Goal: Task Accomplishment & Management: Manage account settings

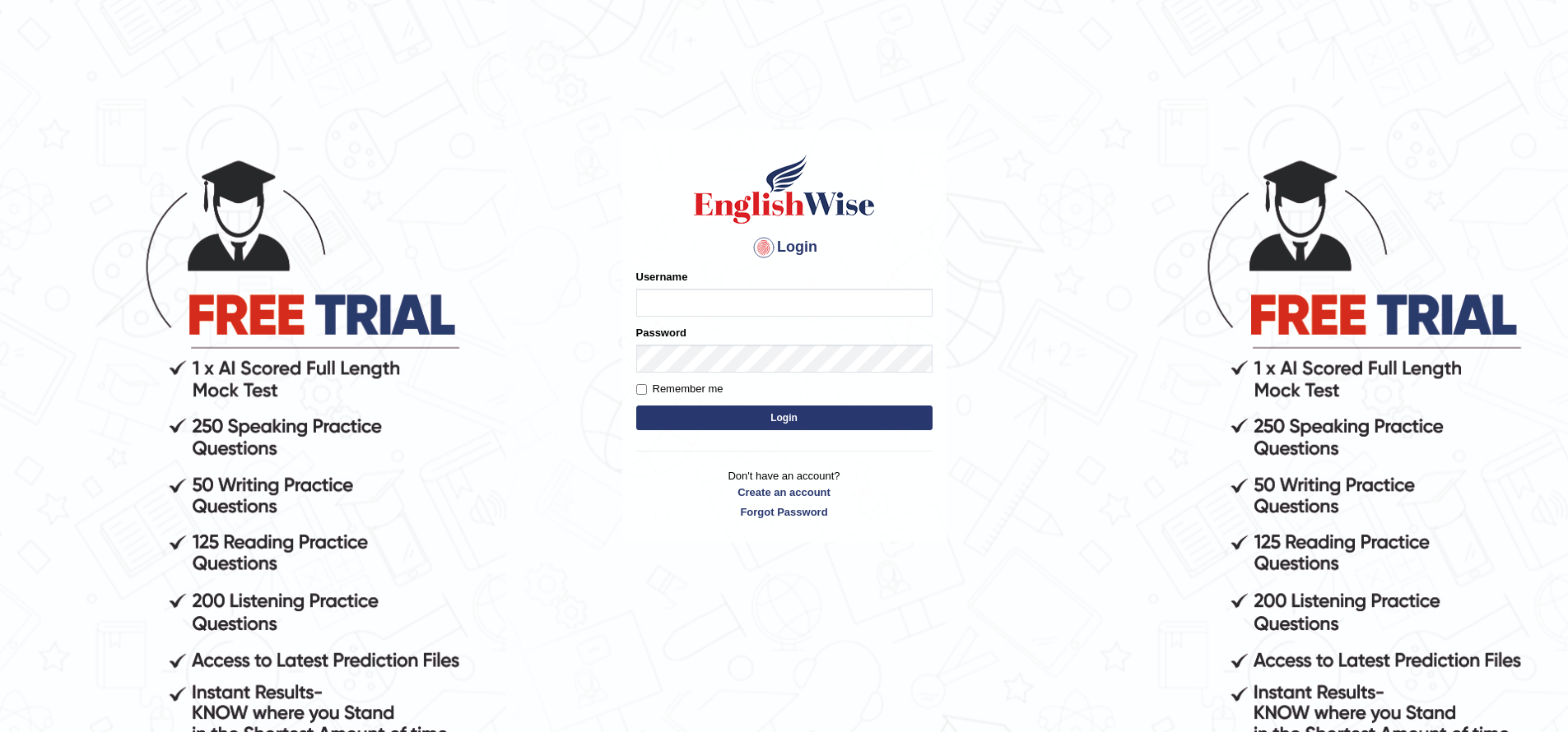
type input "jiwan_parramatta"
click at [636, 405] on button "Login" at bounding box center [784, 418] width 296 height 24
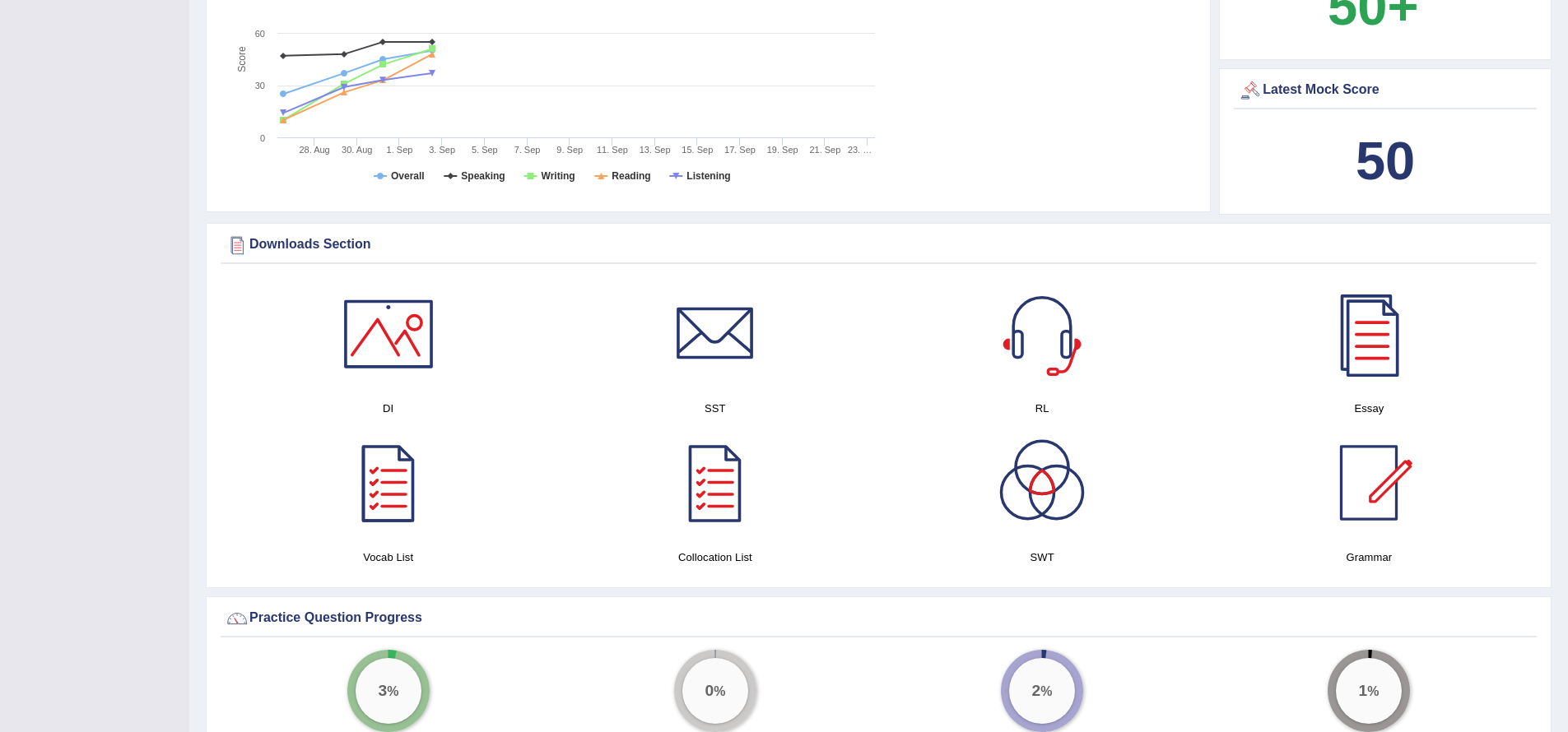
scroll to position [1116, 0]
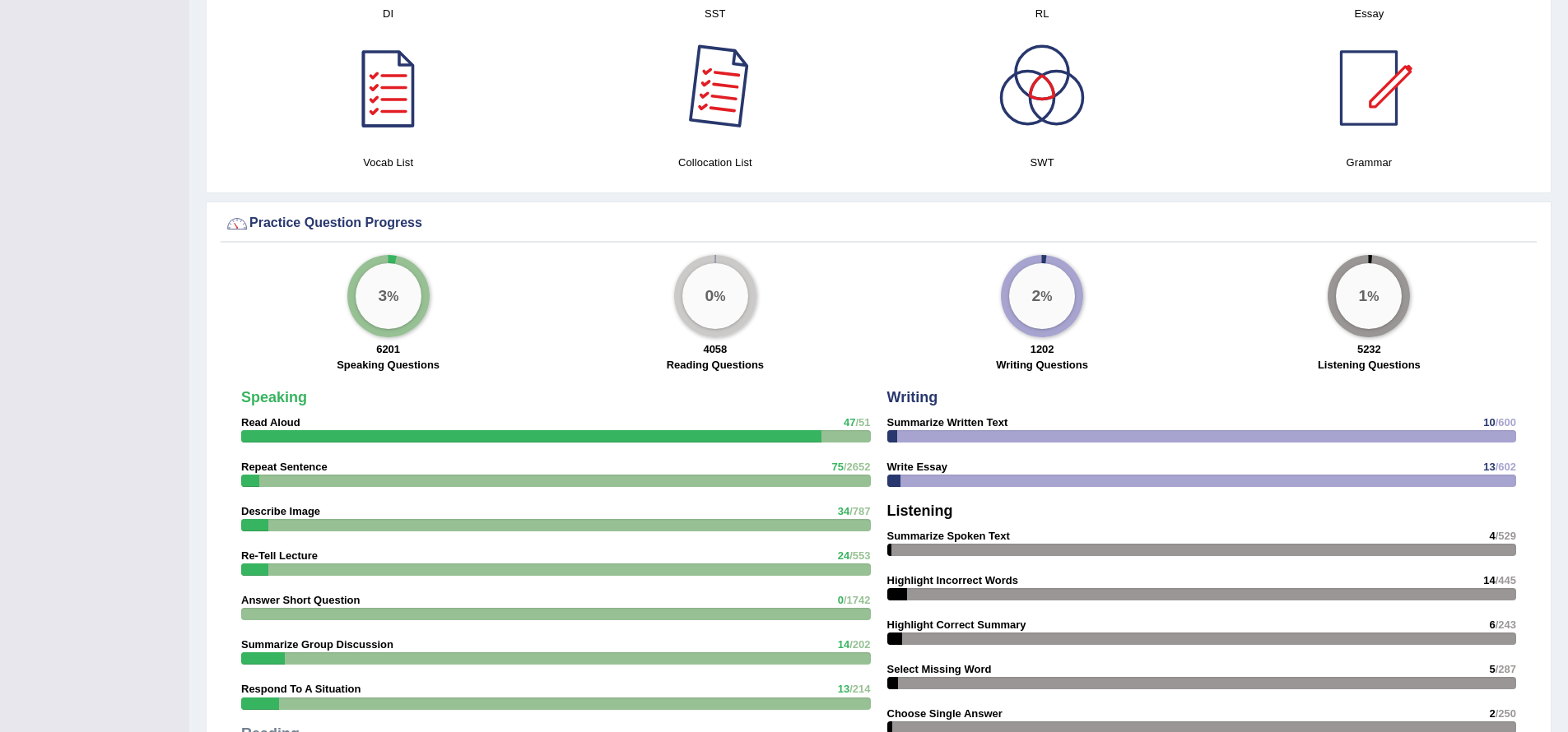
click at [730, 99] on div at bounding box center [715, 88] width 115 height 115
click at [1372, 79] on div at bounding box center [1369, 88] width 115 height 115
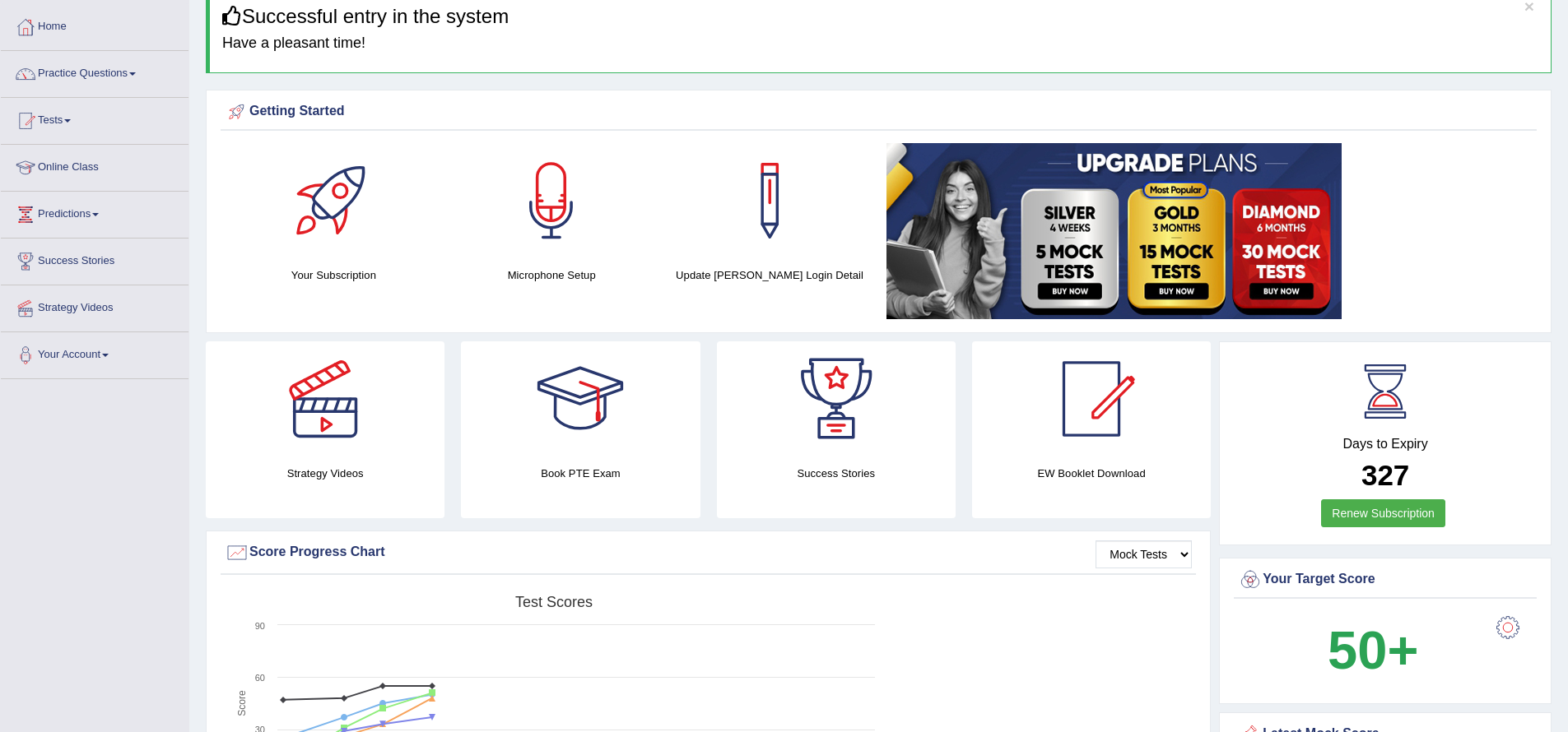
scroll to position [0, 0]
